Goal: Task Accomplishment & Management: Manage account settings

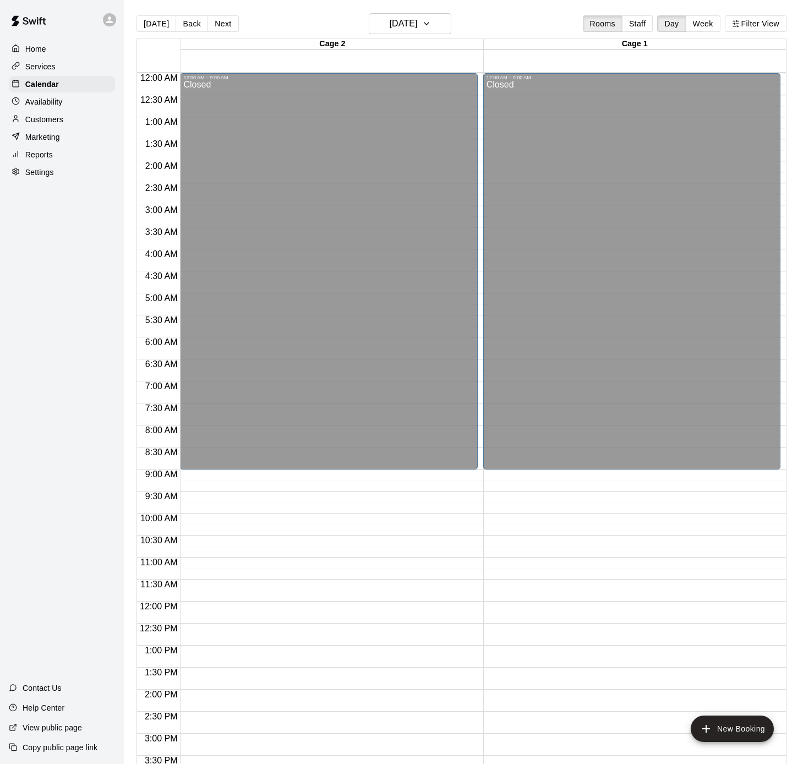
scroll to position [321, 0]
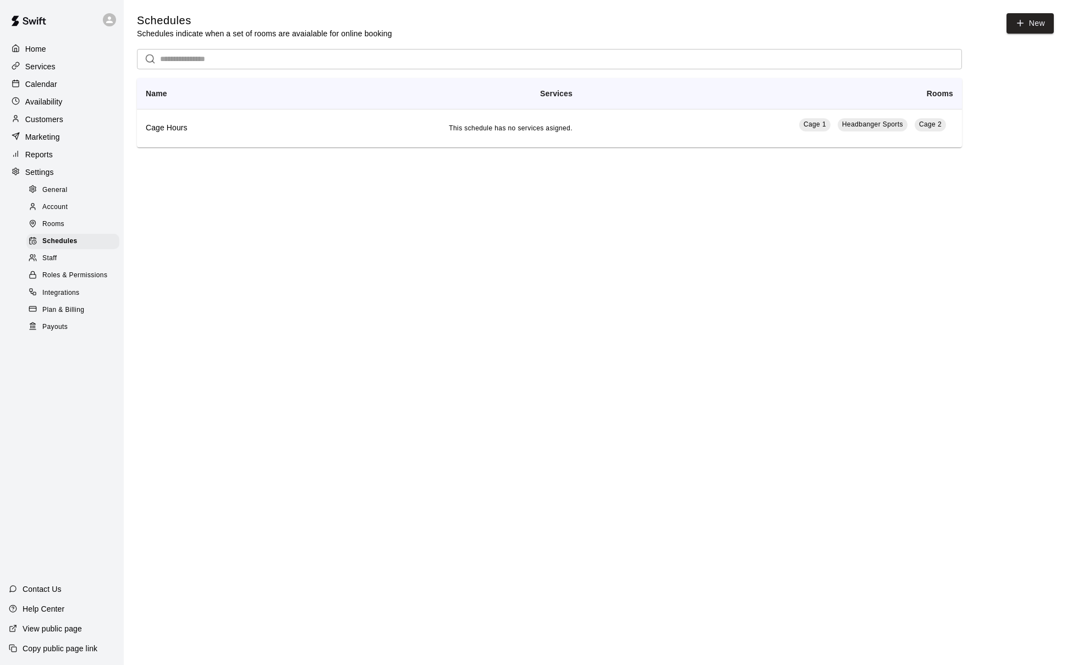
click at [53, 82] on p "Calendar" at bounding box center [41, 84] width 32 height 11
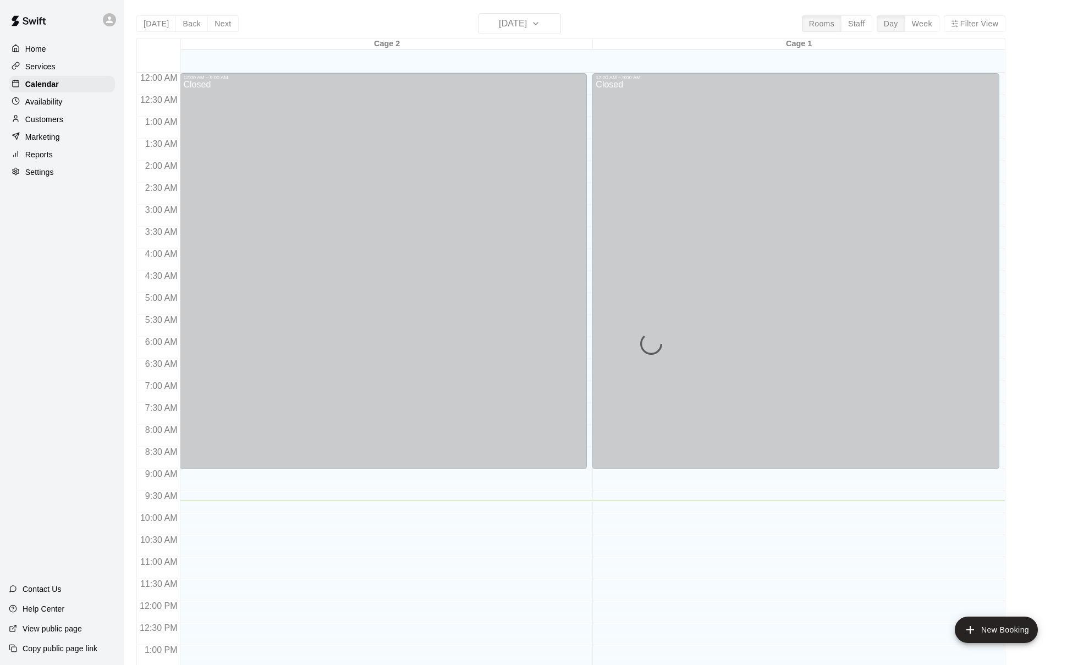
scroll to position [419, 0]
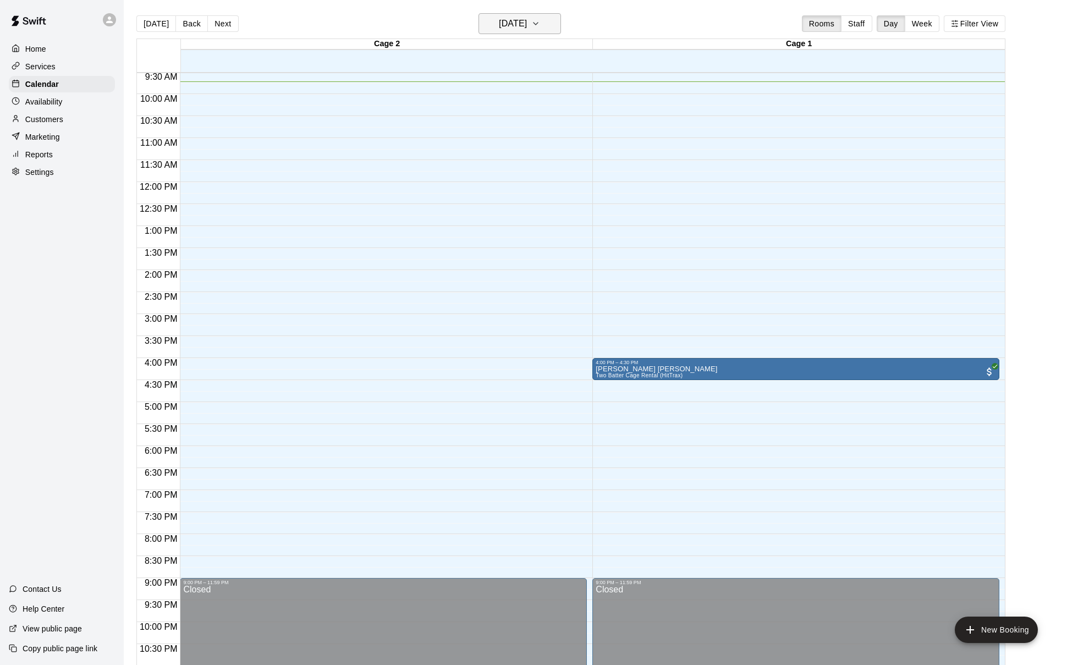
click at [527, 20] on h6 "Friday Aug 15" at bounding box center [513, 23] width 28 height 15
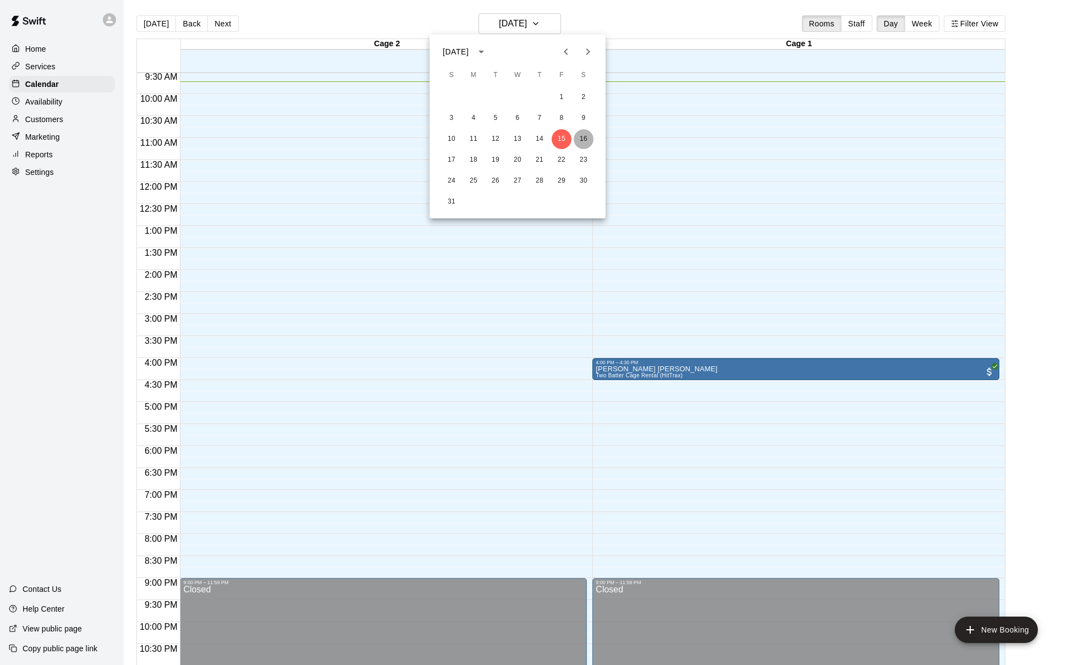
click at [583, 136] on button "16" at bounding box center [584, 139] width 20 height 20
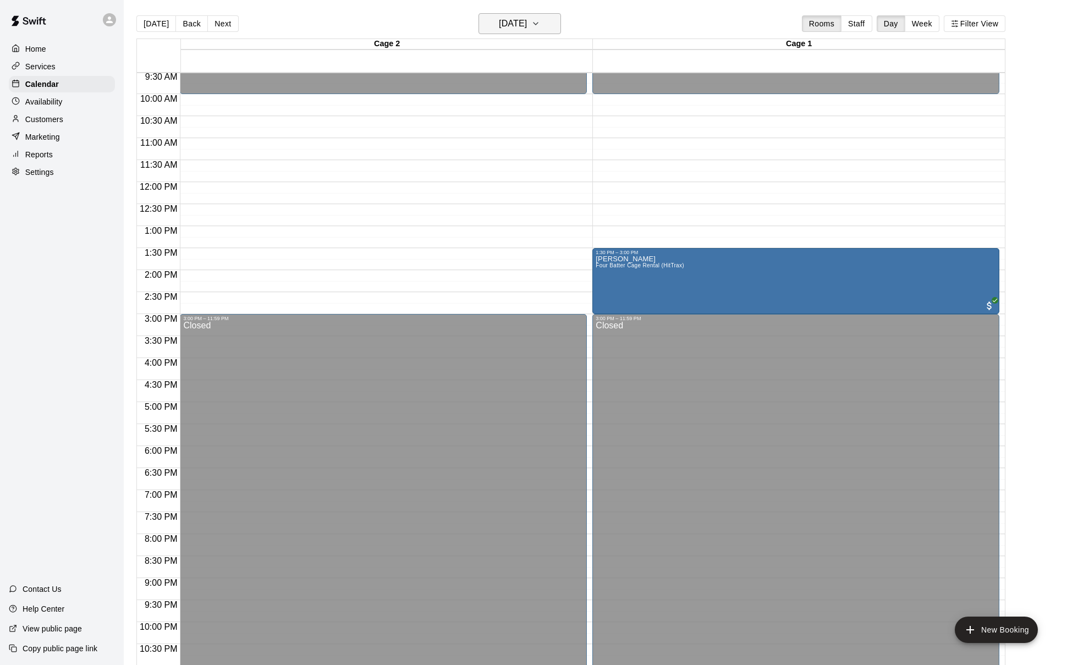
click at [527, 22] on h6 "Saturday Aug 16" at bounding box center [513, 23] width 28 height 15
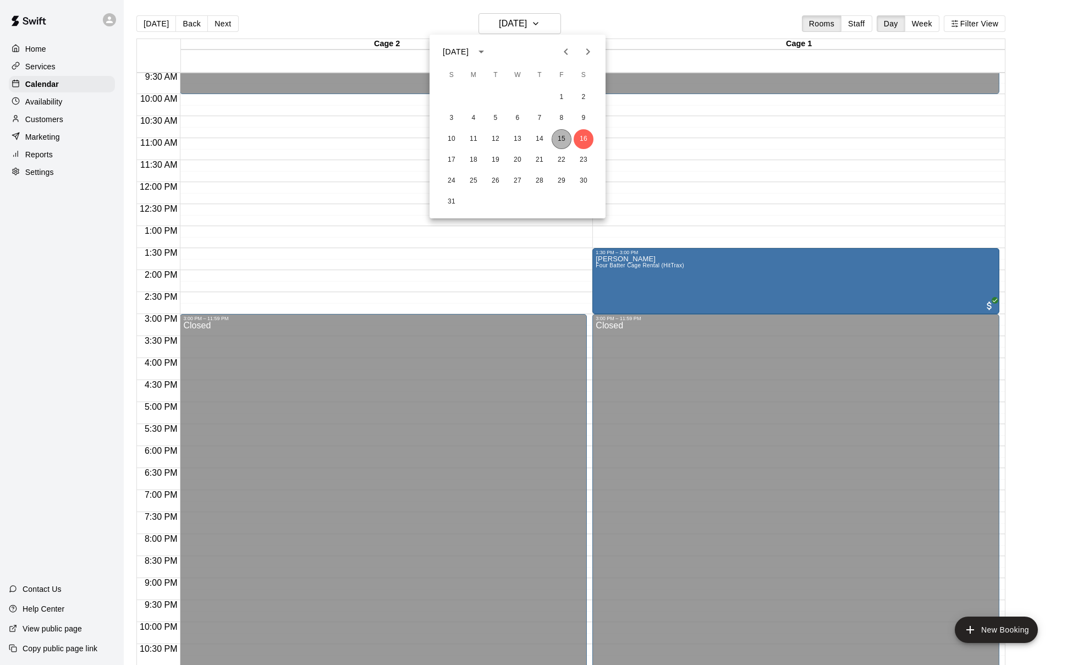
click at [558, 141] on button "15" at bounding box center [562, 139] width 20 height 20
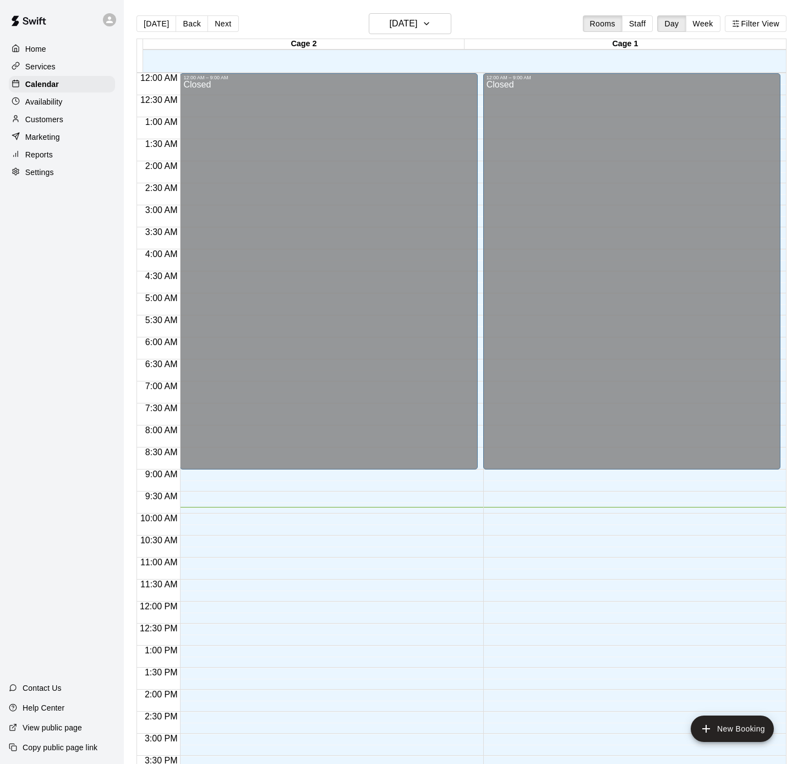
scroll to position [321, 0]
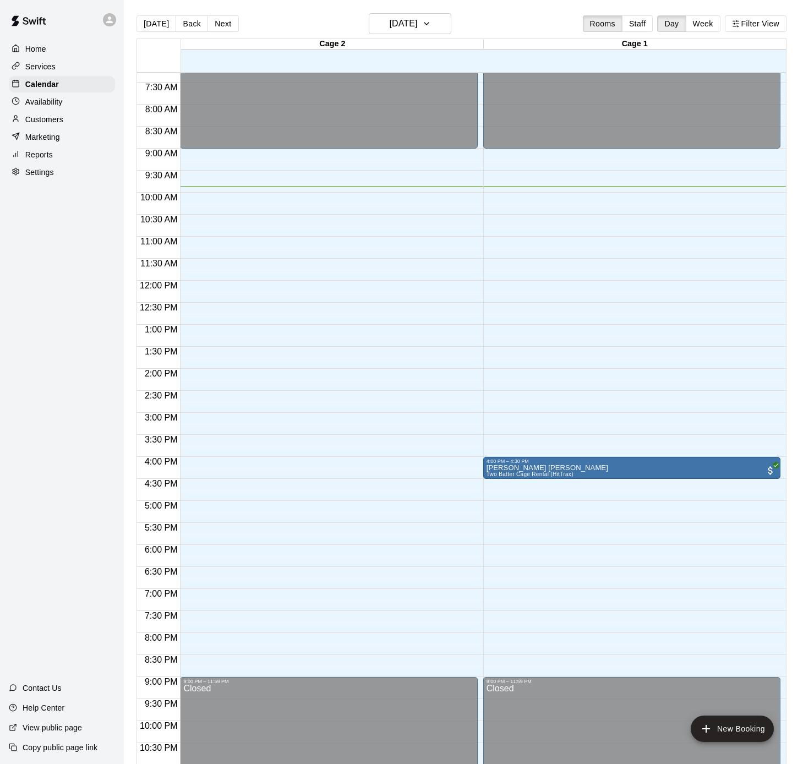
click at [29, 46] on p "Home" at bounding box center [35, 48] width 21 height 11
